Goal: Find specific page/section: Find specific page/section

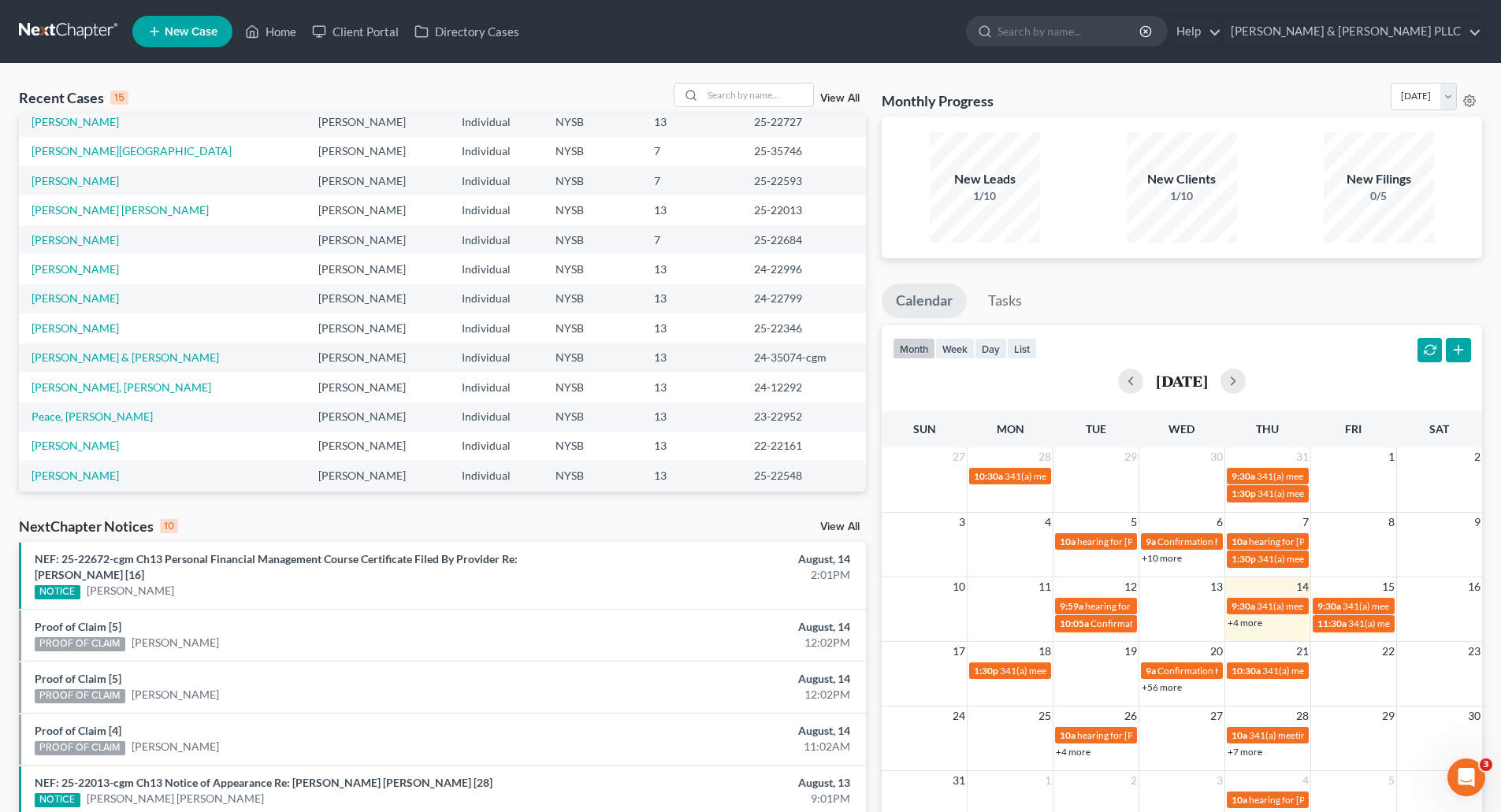
scroll to position [107, 0]
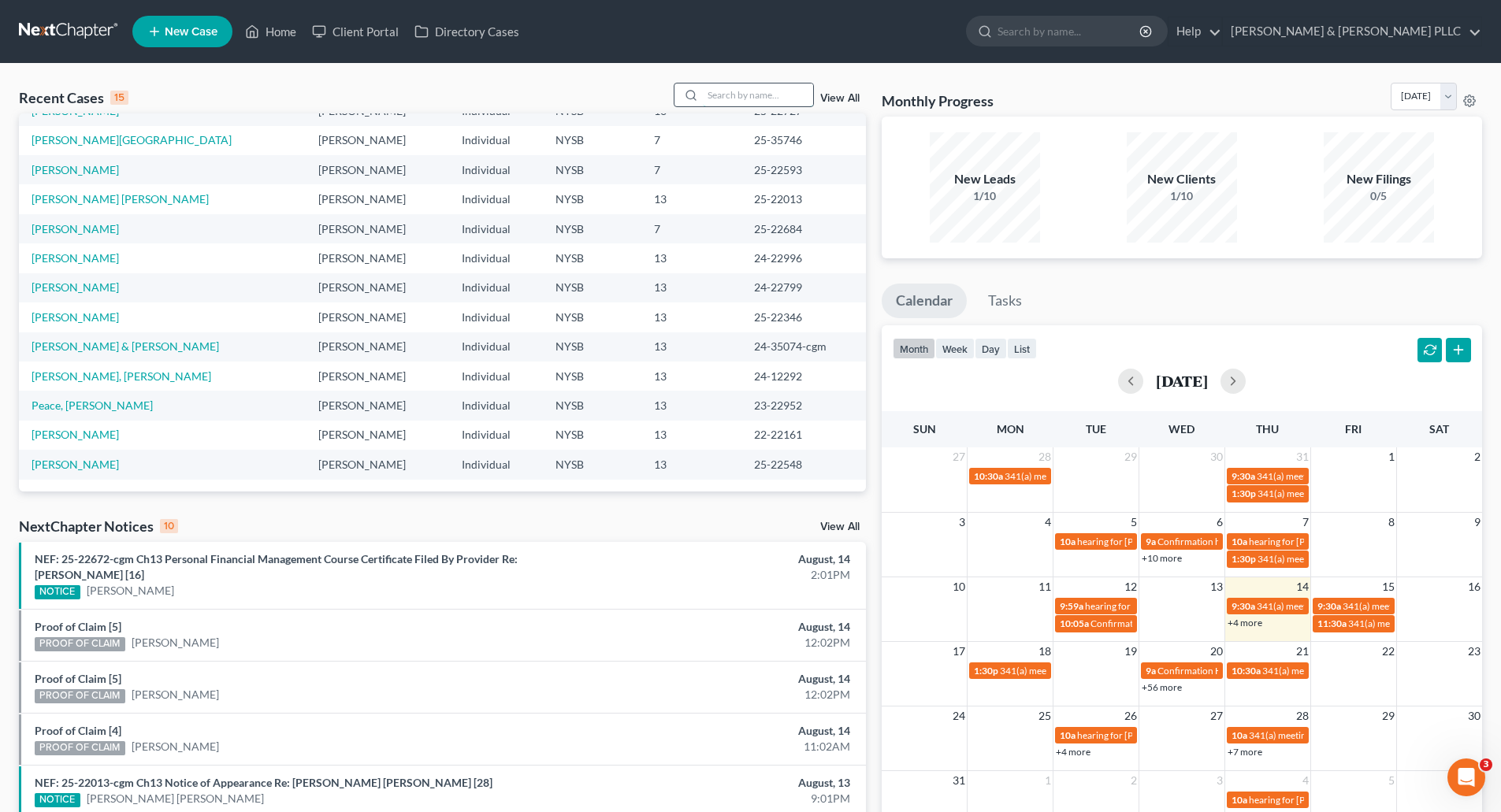
click at [729, 93] on input "search" at bounding box center [757, 95] width 110 height 23
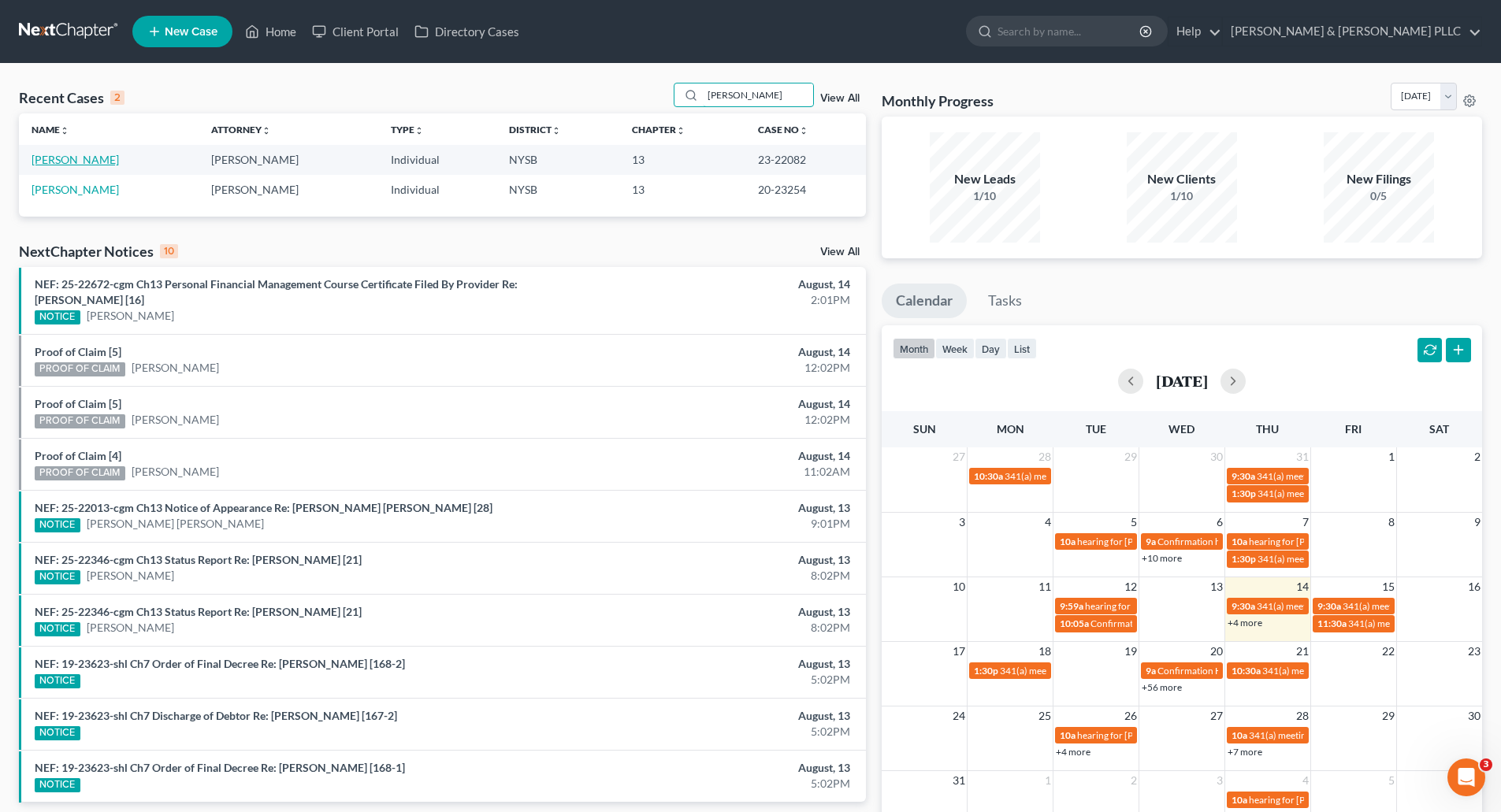
type input "[PERSON_NAME]"
click at [89, 159] on link "[PERSON_NAME]" at bounding box center [76, 159] width 88 height 13
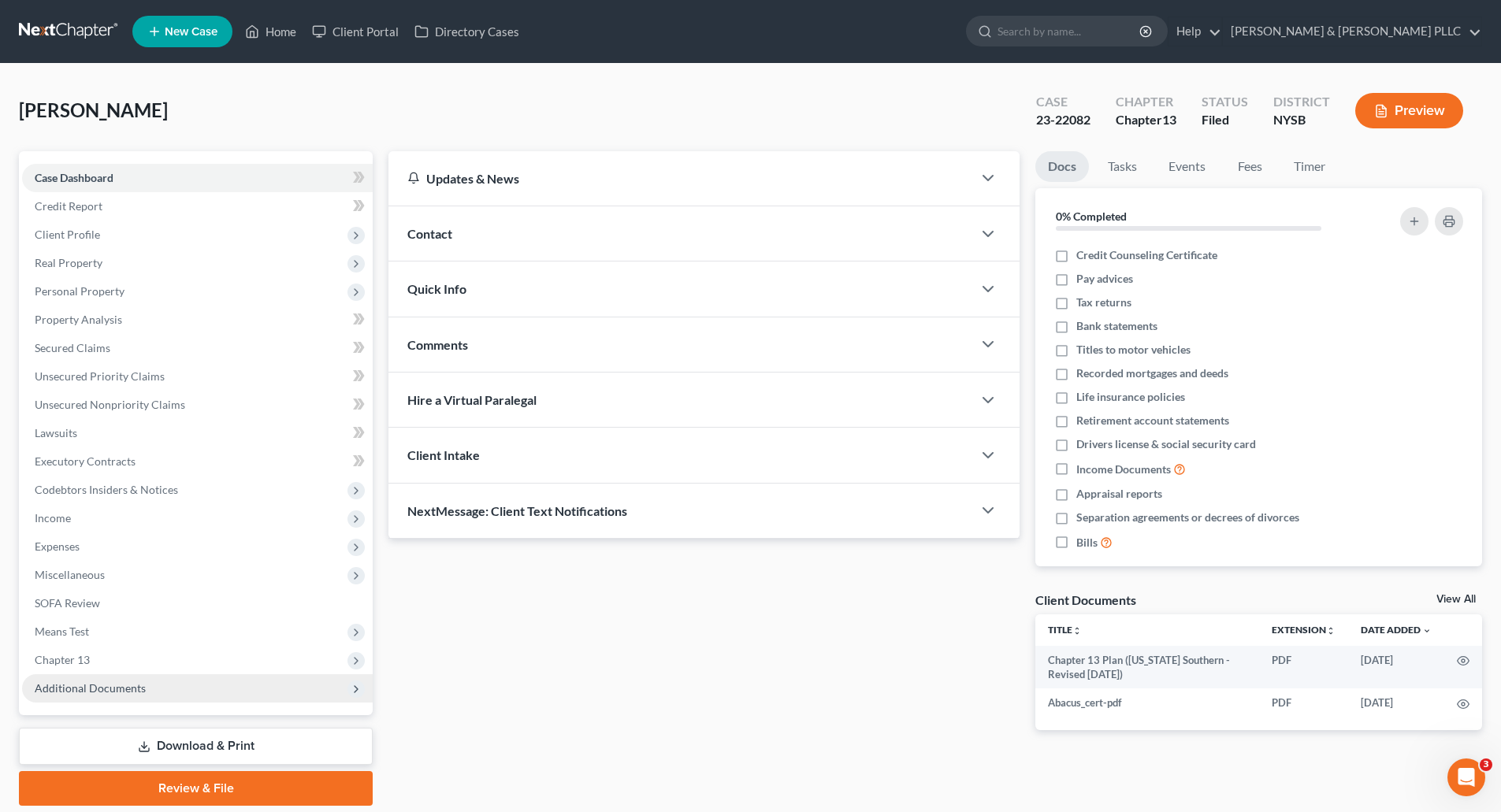
click at [112, 689] on span "Additional Documents" at bounding box center [91, 688] width 111 height 13
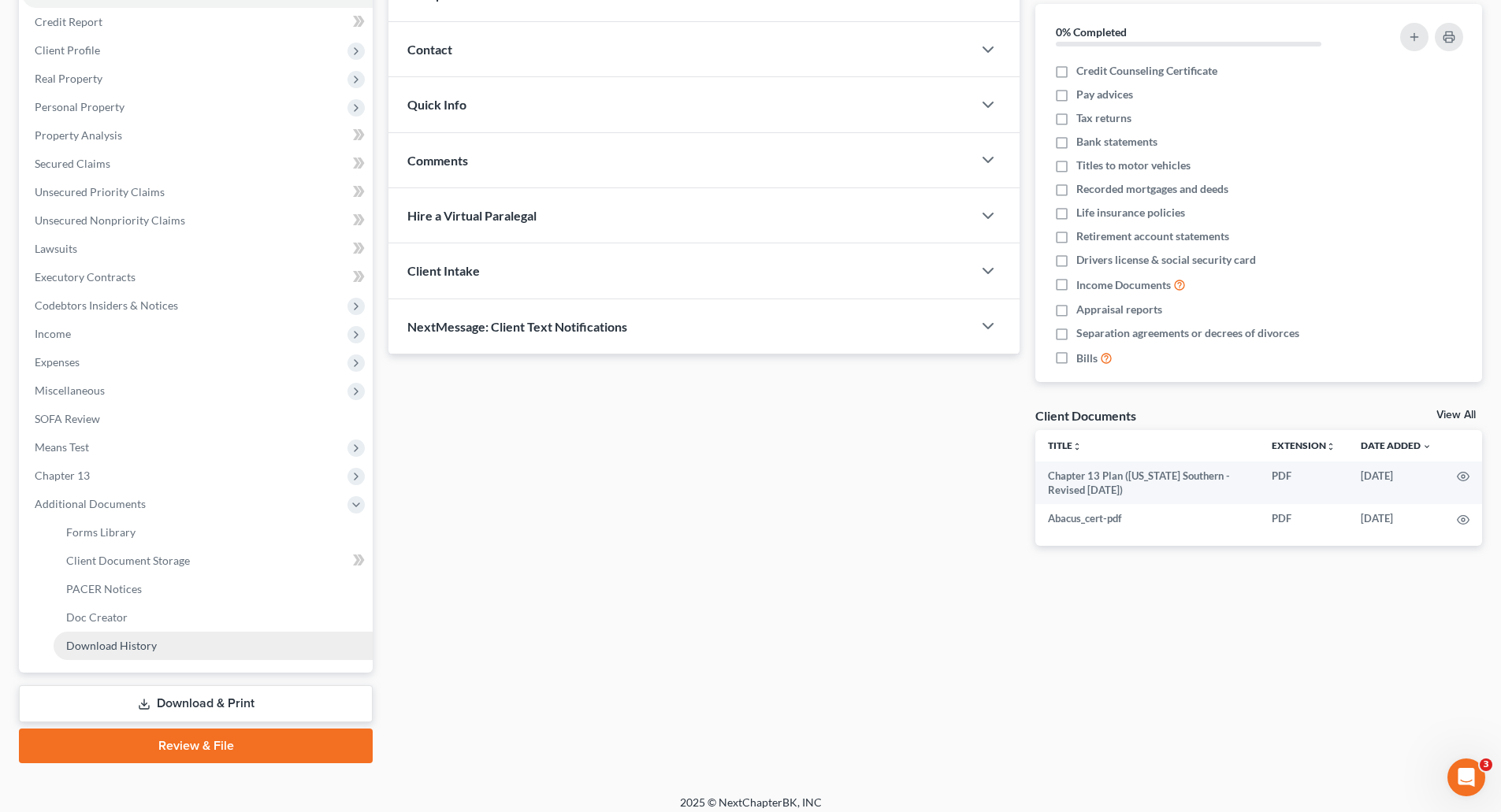
scroll to position [195, 0]
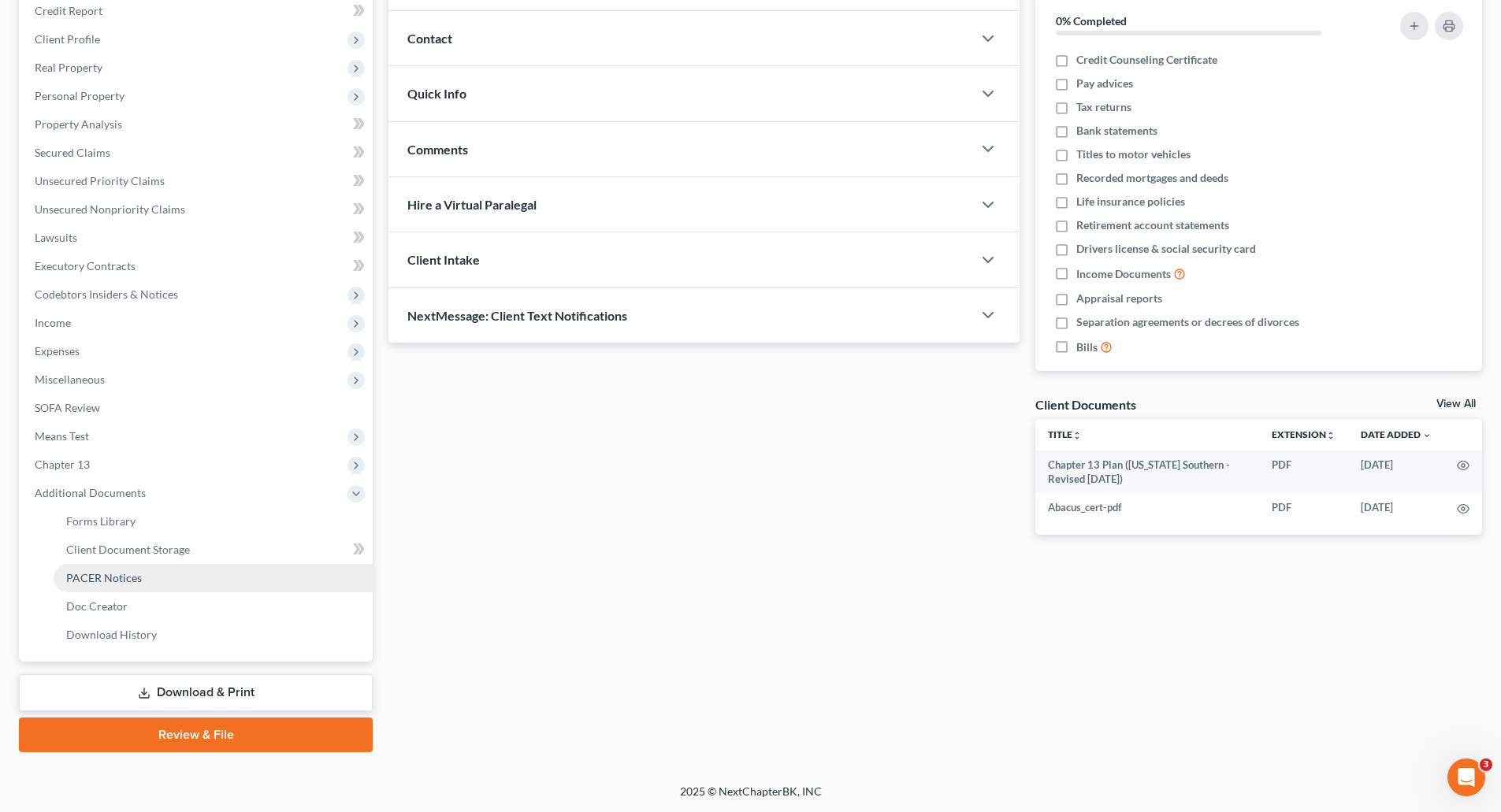
click at [124, 583] on span "PACER Notices" at bounding box center [105, 577] width 76 height 13
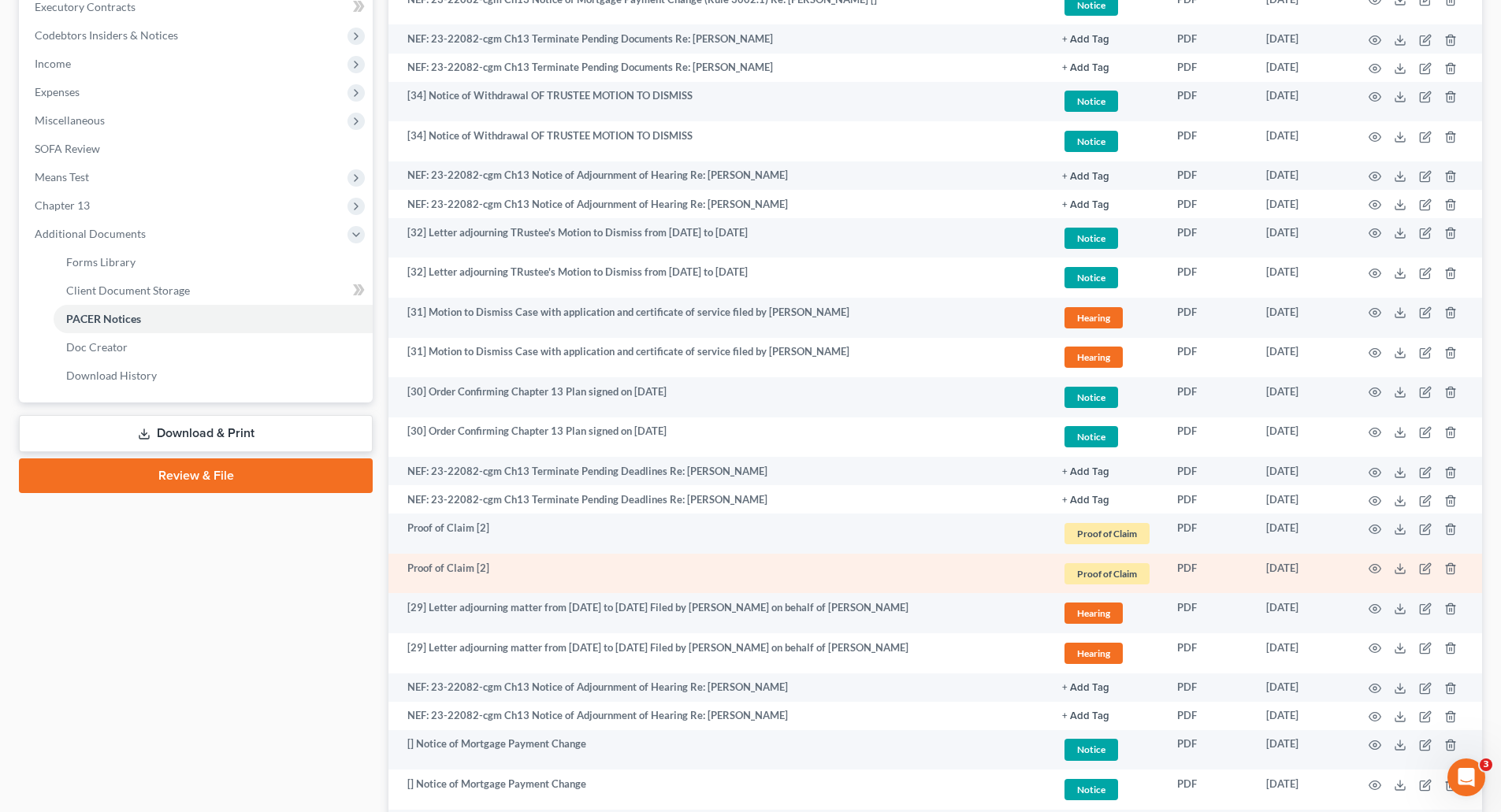
scroll to position [473, 0]
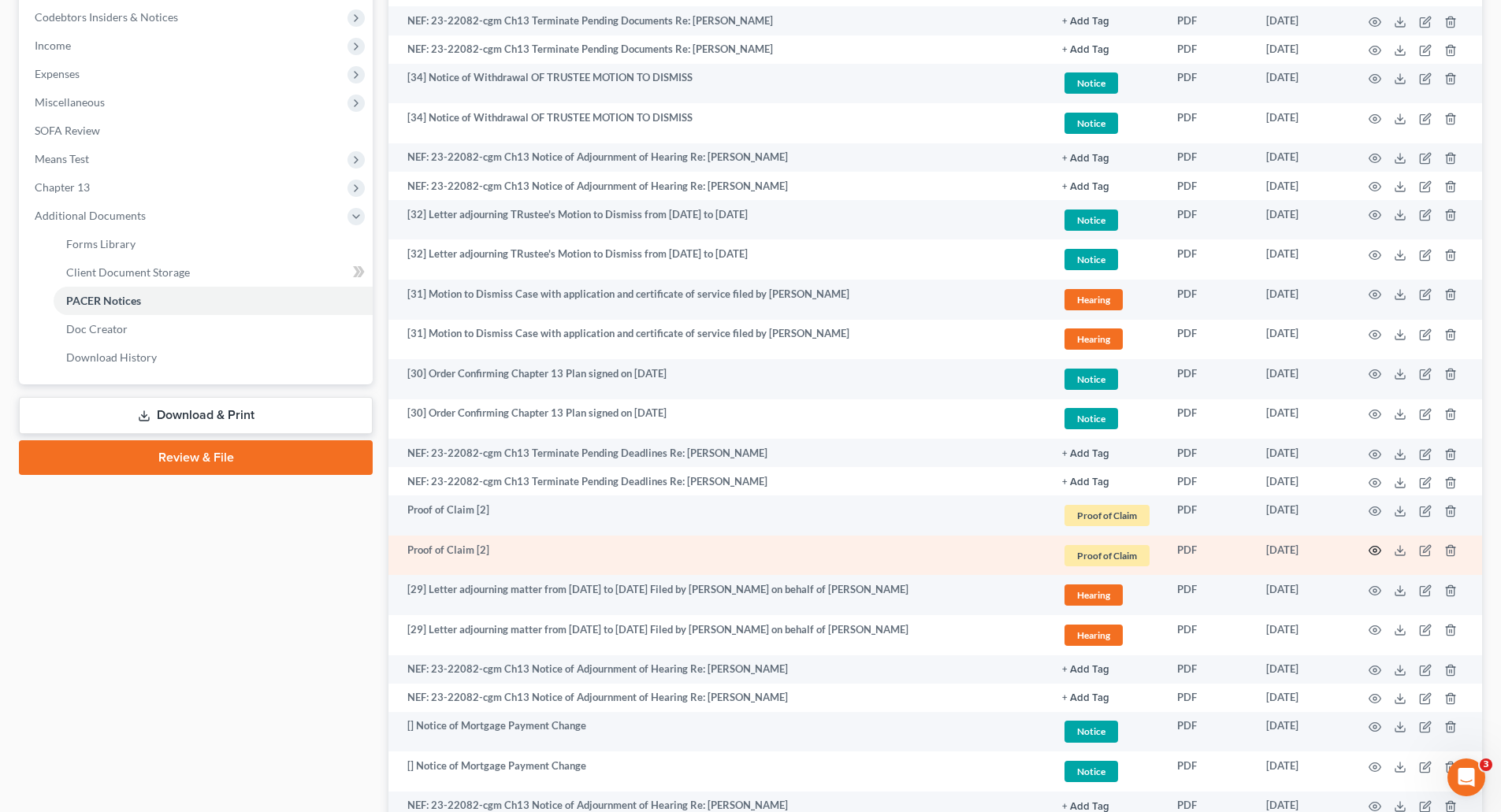
click at [1376, 549] on circle "button" at bounding box center [1375, 550] width 3 height 3
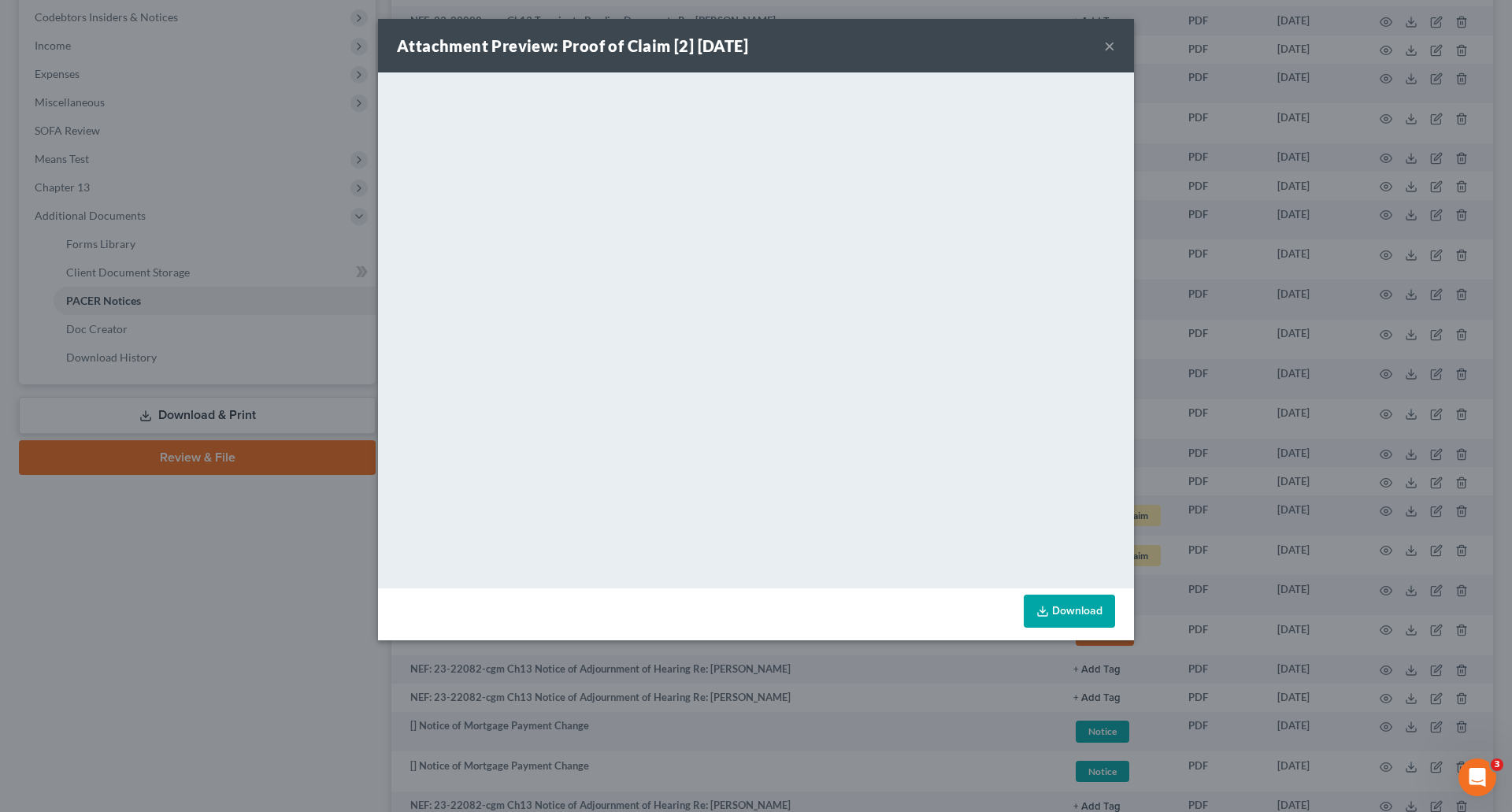
click at [1110, 46] on button "×" at bounding box center [1109, 45] width 11 height 19
